Goal: Information Seeking & Learning: Learn about a topic

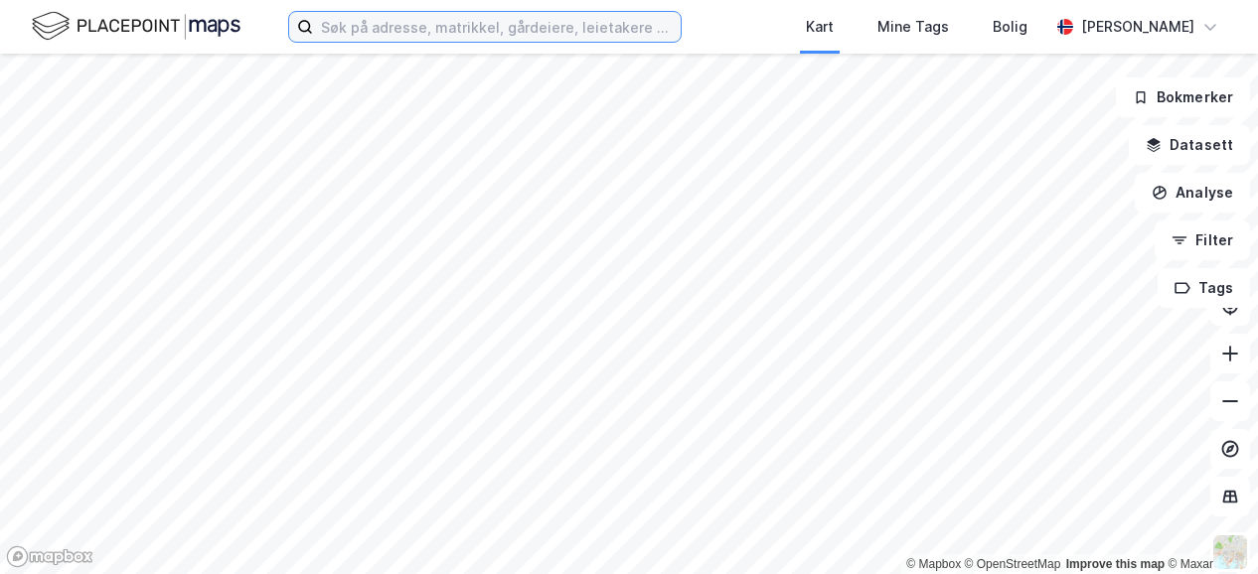
click at [406, 28] on input at bounding box center [497, 27] width 368 height 30
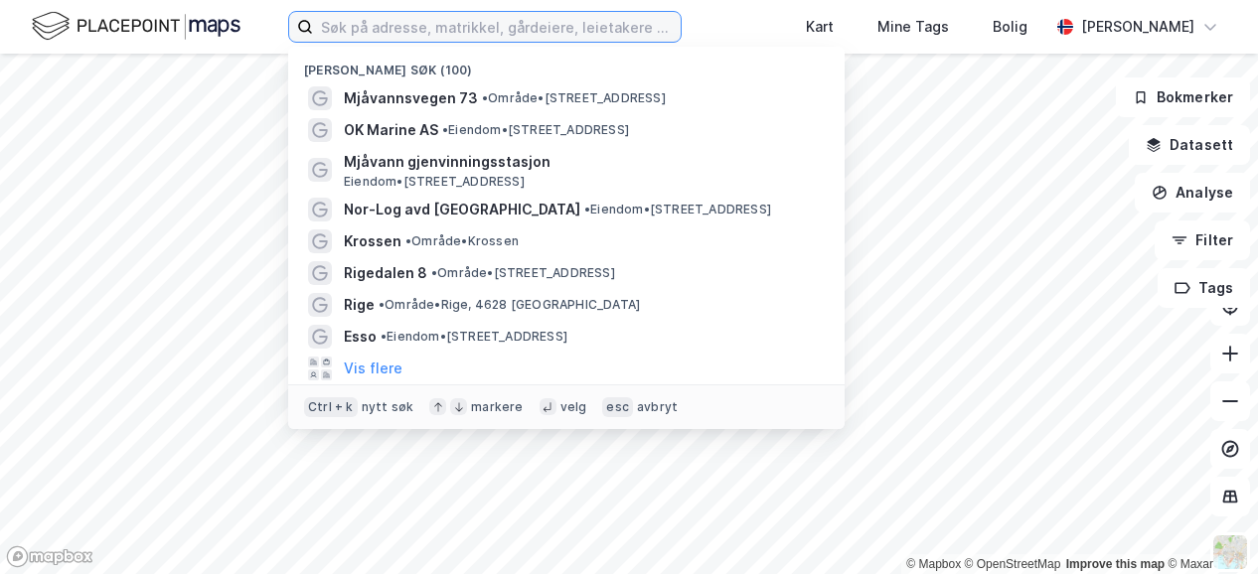
paste input "[STREET_ADDRESS]"
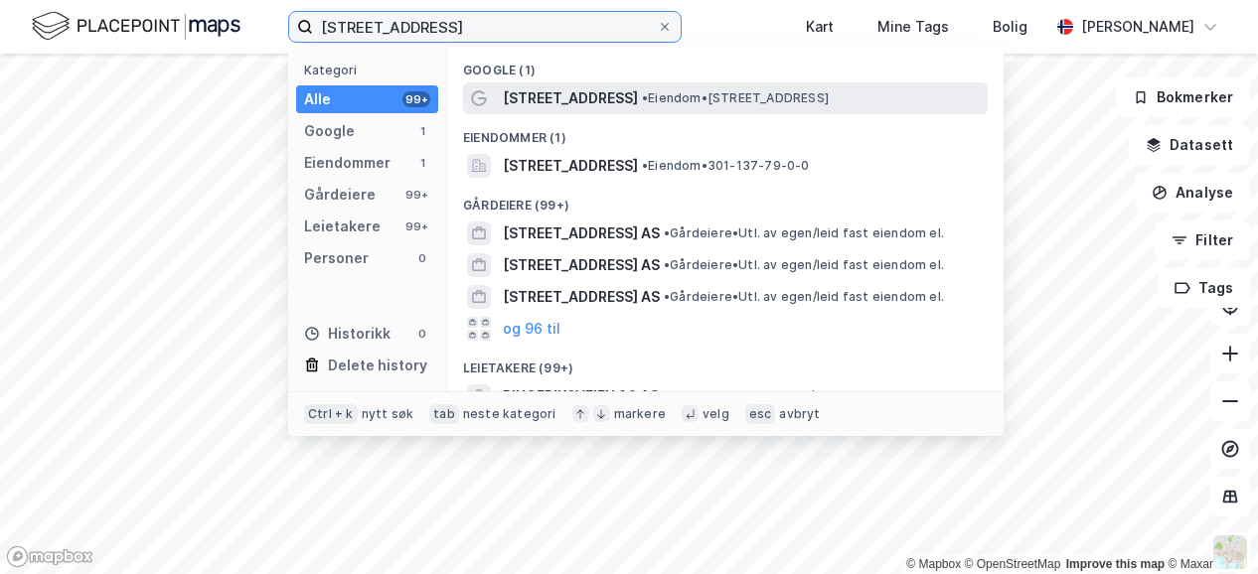
type input "[STREET_ADDRESS]"
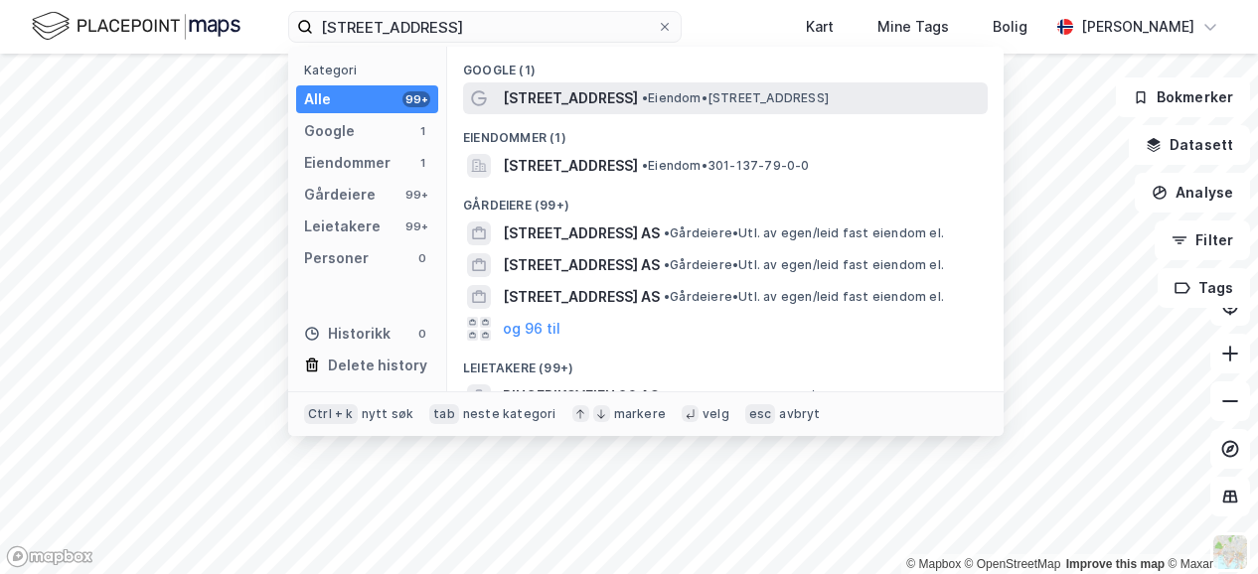
click at [666, 105] on span "• Eiendom • [STREET_ADDRESS]" at bounding box center [735, 98] width 187 height 16
